Goal: Task Accomplishment & Management: Manage account settings

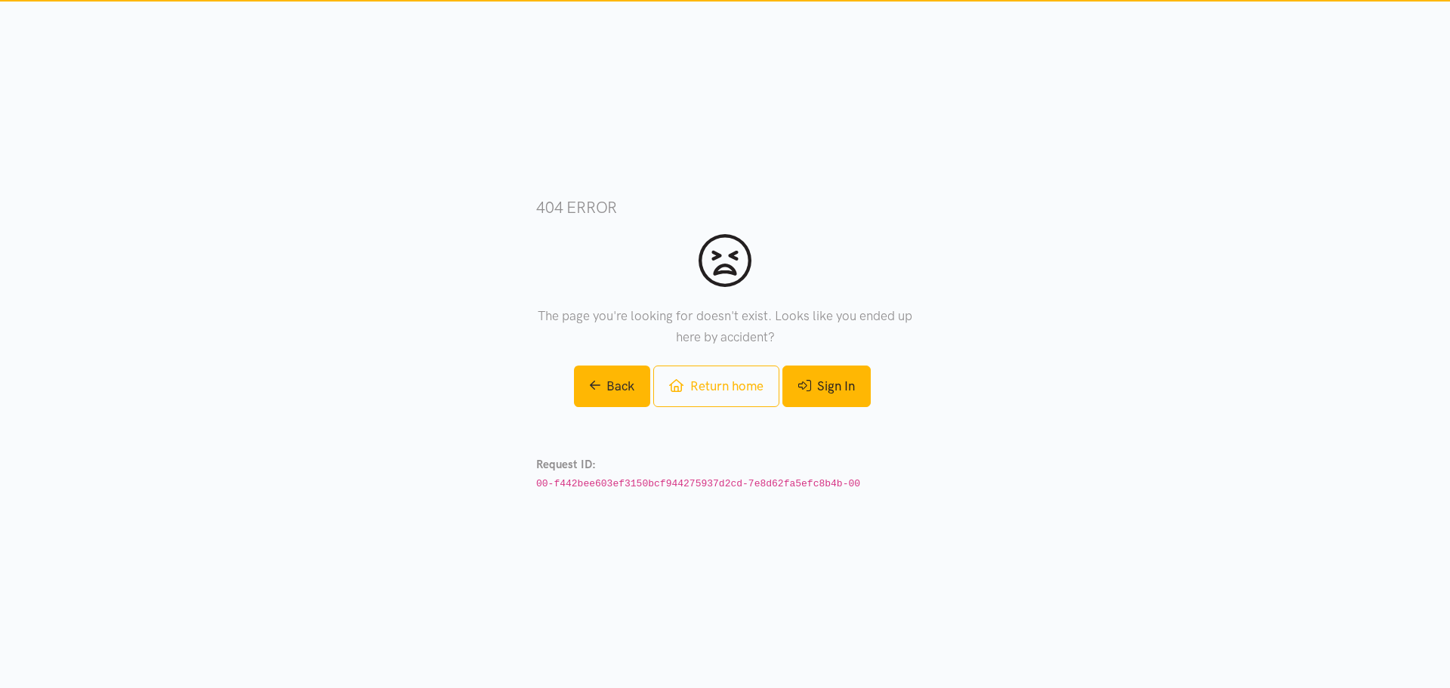
click at [808, 390] on icon at bounding box center [804, 385] width 13 height 11
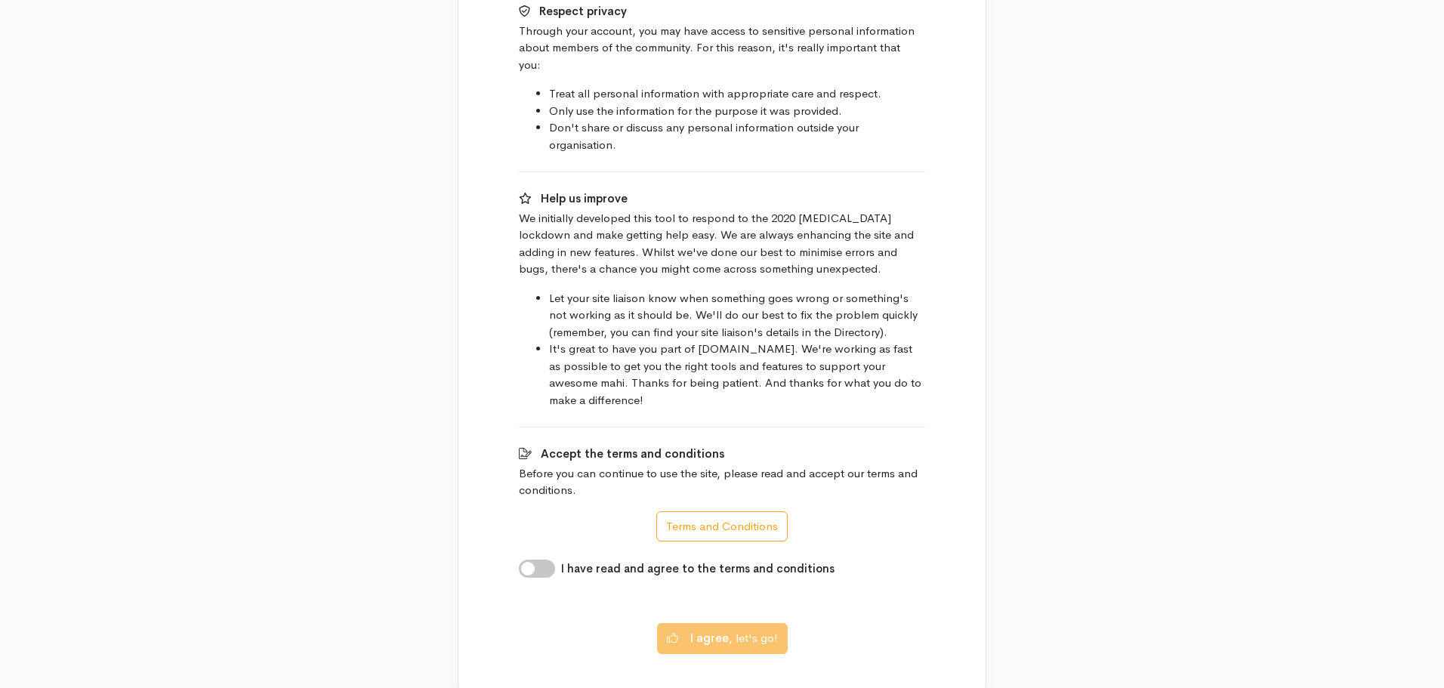
scroll to position [906, 0]
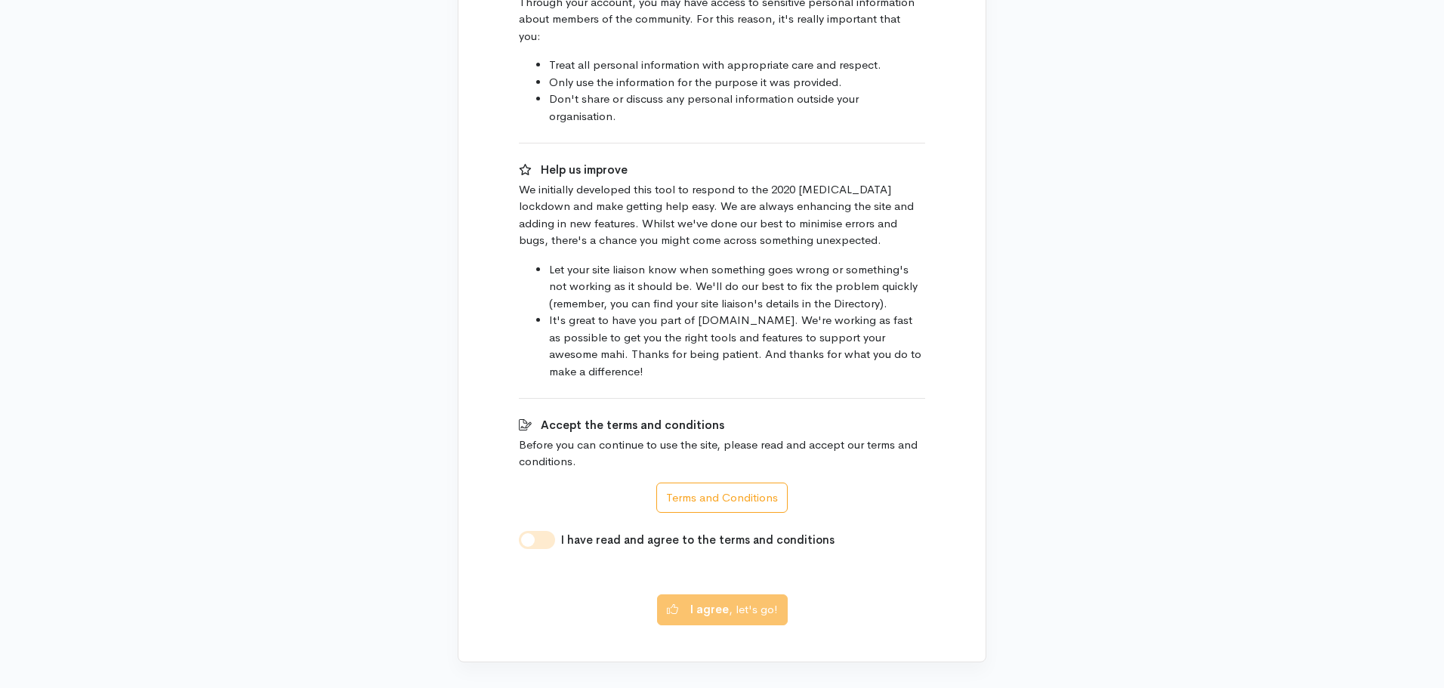
click at [550, 531] on input "I have read and agree to the terms and conditions" at bounding box center [537, 540] width 36 height 18
checkbox input "true"
click at [714, 600] on b "I agree" at bounding box center [709, 607] width 39 height 14
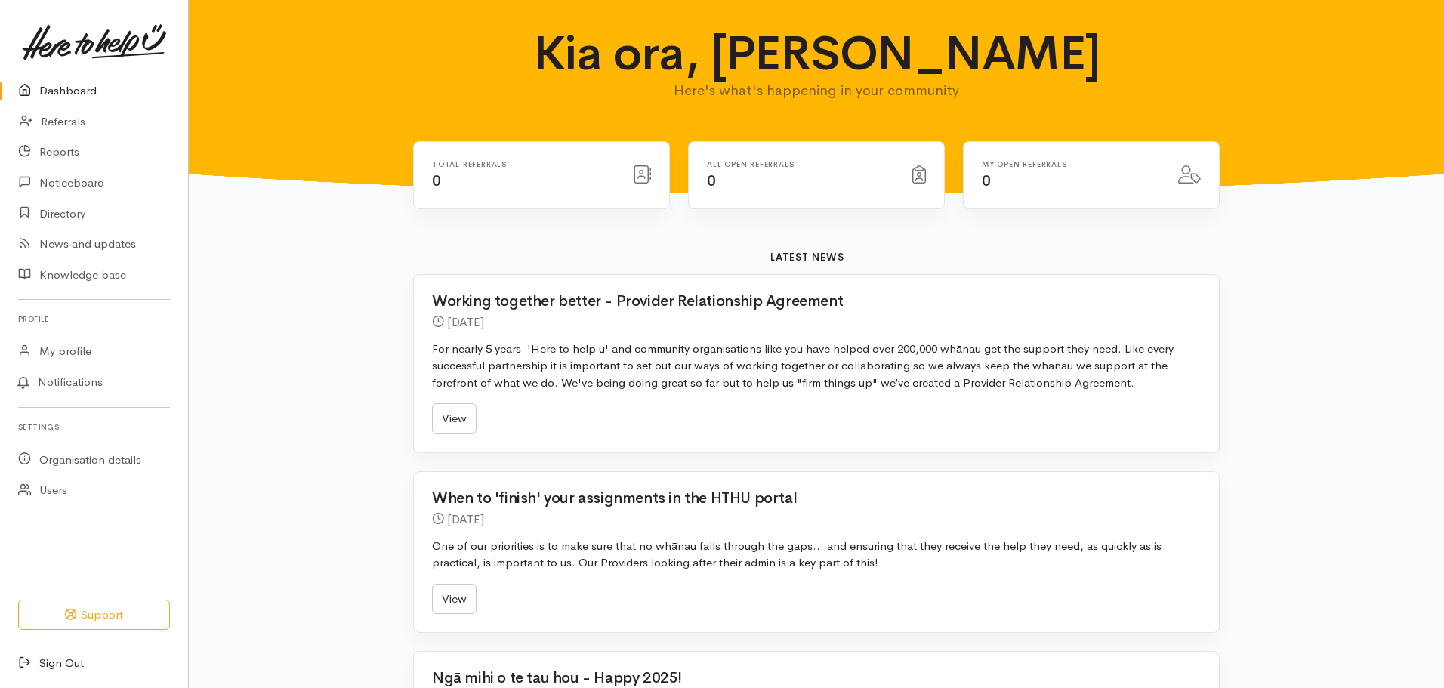
click at [63, 658] on link "Sign Out" at bounding box center [94, 663] width 188 height 31
